Goal: Task Accomplishment & Management: Complete application form

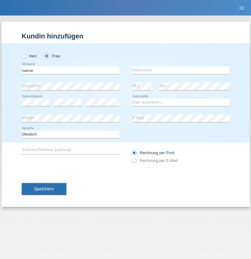
type input "naime"
click at [181, 70] on input "text" at bounding box center [181, 70] width 98 height 8
type input "llugiqi"
select select "CH"
radio input "true"
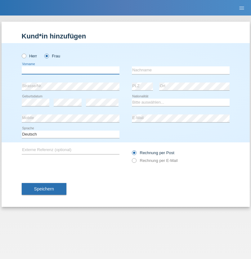
click at [70, 70] on input "text" at bounding box center [71, 70] width 98 height 8
type input "Latisa"
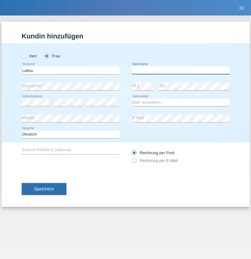
click at [181, 70] on input "text" at bounding box center [181, 70] width 98 height 8
type input "Maetze"
select select "DE"
select select "C"
select select "28"
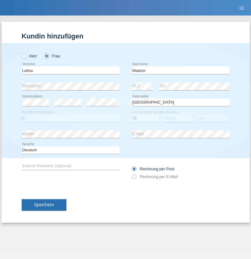
select select "11"
select select "2021"
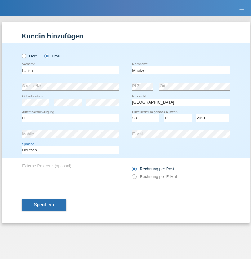
select select "en"
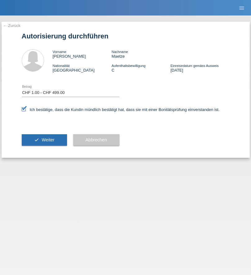
select select "1"
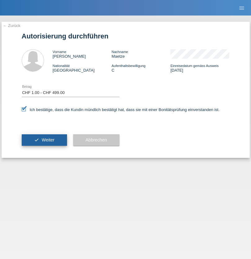
click at [44, 140] on span "Weiter" at bounding box center [48, 139] width 13 height 5
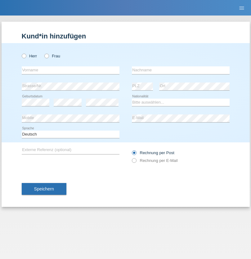
radio input "true"
click at [70, 70] on input "text" at bounding box center [71, 70] width 98 height 8
type input "Shanas"
click at [181, 70] on input "text" at bounding box center [181, 70] width 98 height 8
type input "Baranati"
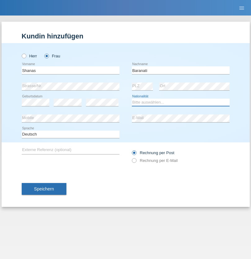
select select "CH"
radio input "true"
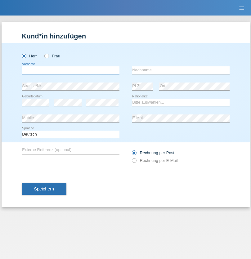
click at [70, 70] on input "text" at bounding box center [71, 70] width 98 height 8
type input "Khoshnaw"
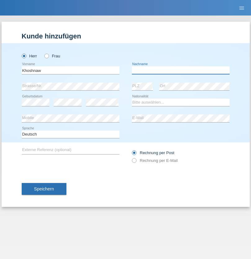
click at [181, 70] on input "text" at bounding box center [181, 70] width 98 height 8
type input "Abdulqadir"
select select "IR"
select select "C"
select select "03"
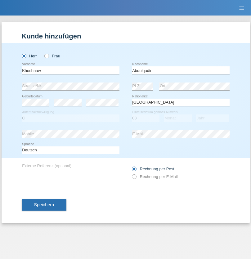
select select "09"
select select "2015"
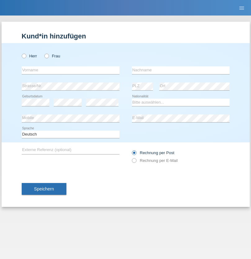
radio input "true"
click at [70, 70] on input "text" at bounding box center [71, 70] width 98 height 8
type input "Mustafa"
click at [181, 70] on input "text" at bounding box center [181, 70] width 98 height 8
type input "Sokol"
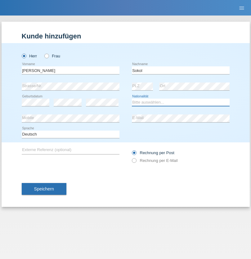
select select "XK"
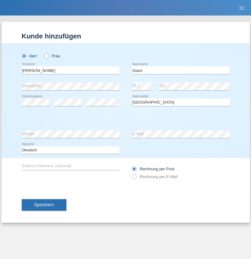
select select "C"
select select "02"
select select "08"
select select "1988"
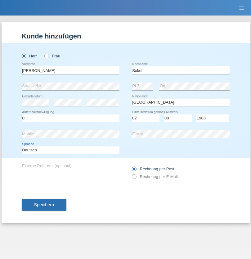
select select "en"
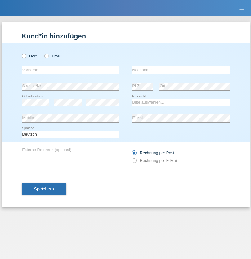
radio input "true"
click at [70, 70] on input "text" at bounding box center [71, 70] width 98 height 8
type input "[PERSON_NAME]"
click at [181, 70] on input "text" at bounding box center [181, 70] width 98 height 8
type input "Sokol"
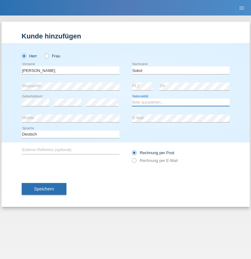
select select "XK"
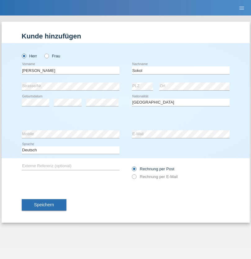
select select "C"
select select "02"
select select "08"
select select "1988"
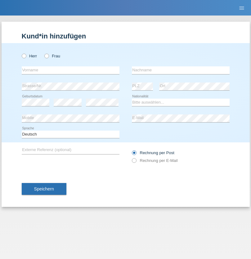
radio input "true"
click at [70, 70] on input "text" at bounding box center [71, 70] width 98 height 8
type input "[PERSON_NAME]"
click at [181, 70] on input "text" at bounding box center [181, 70] width 98 height 8
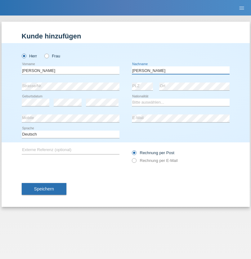
type input "[PERSON_NAME]"
select select "PL"
select select "C"
select select "11"
select select "01"
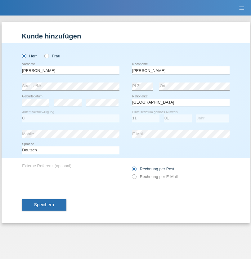
select select "2007"
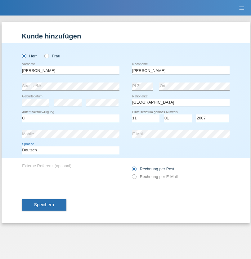
select select "en"
